Goal: Obtain resource: Obtain resource

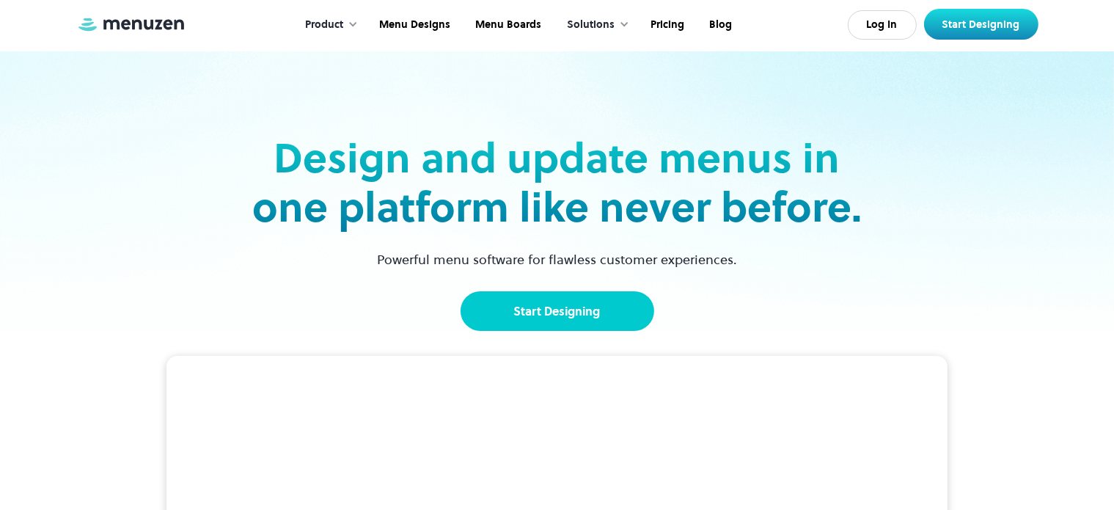
click at [592, 312] on link "Start Designing" at bounding box center [558, 311] width 194 height 40
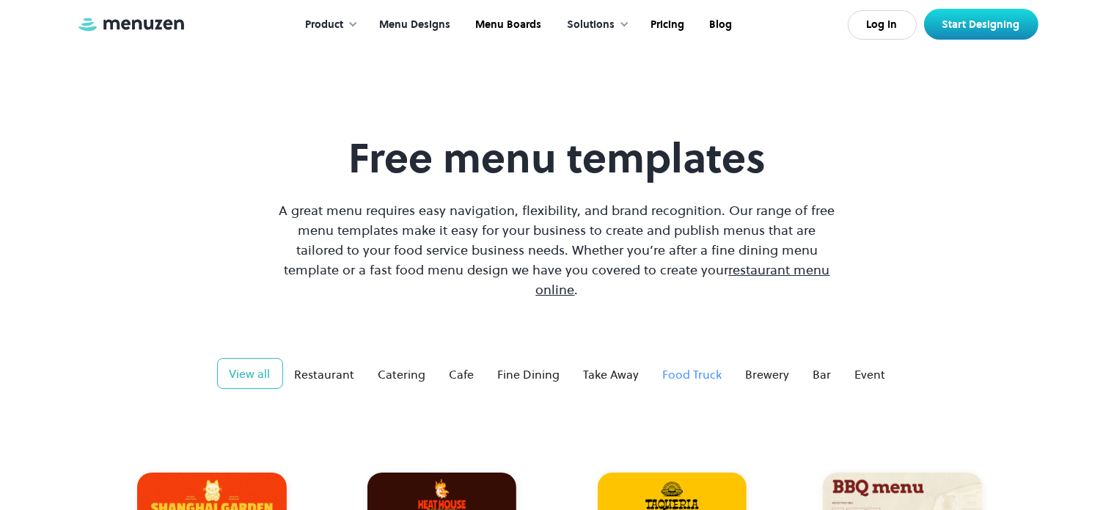
click at [696, 365] on div "Food Truck" at bounding box center [692, 374] width 59 height 18
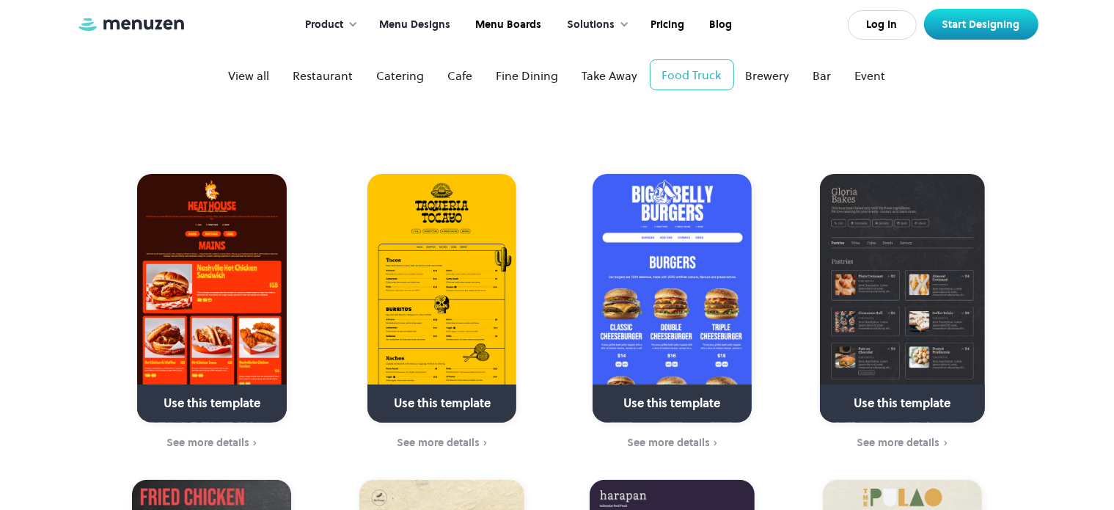
scroll to position [298, 0]
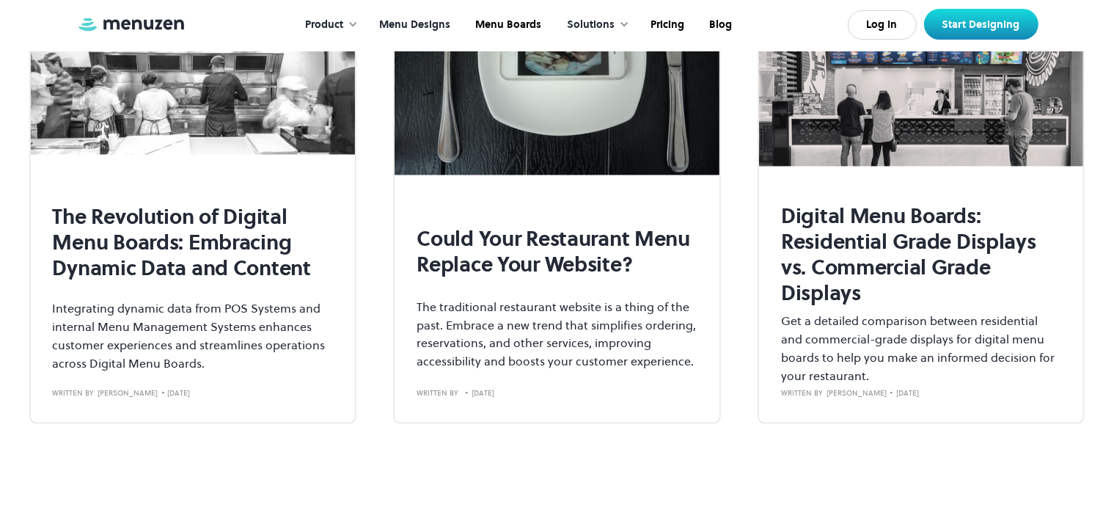
scroll to position [1904, 0]
